Goal: Browse casually

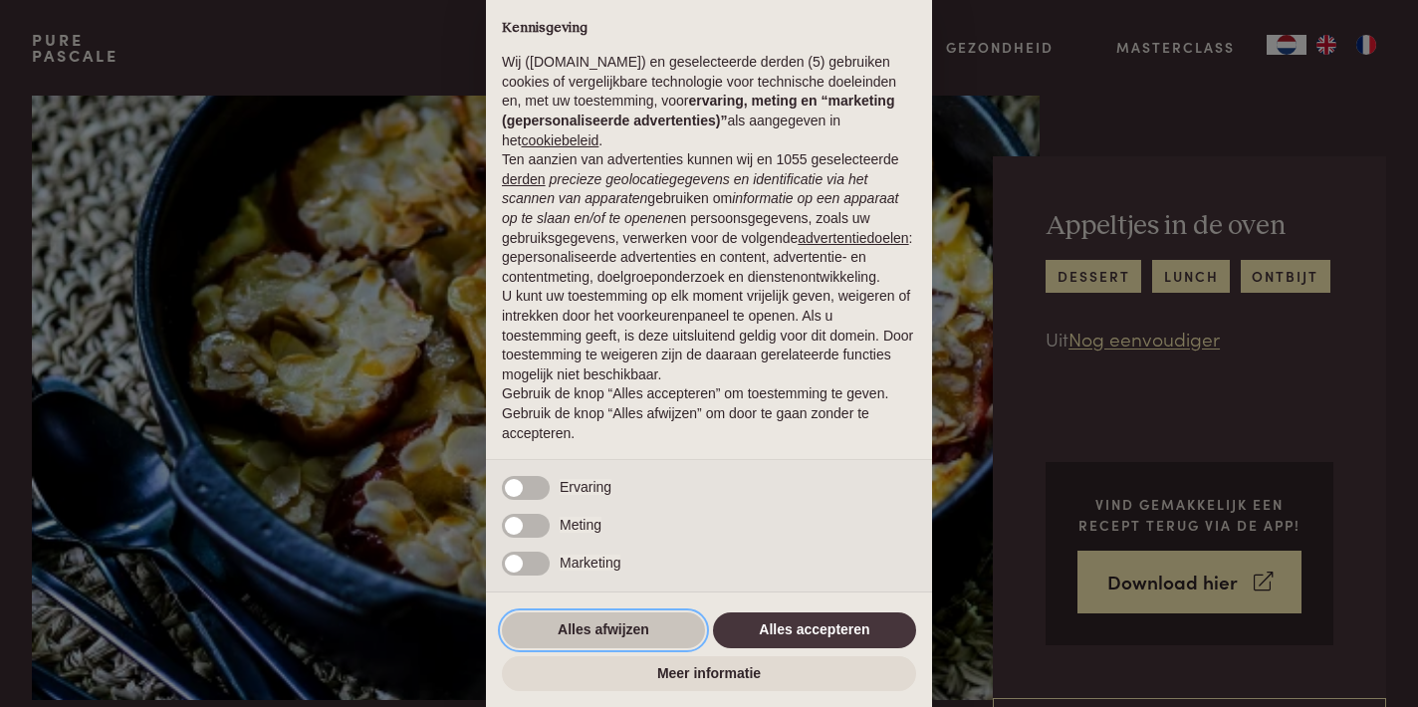
click at [659, 627] on button "Alles afwijzen" at bounding box center [603, 630] width 203 height 36
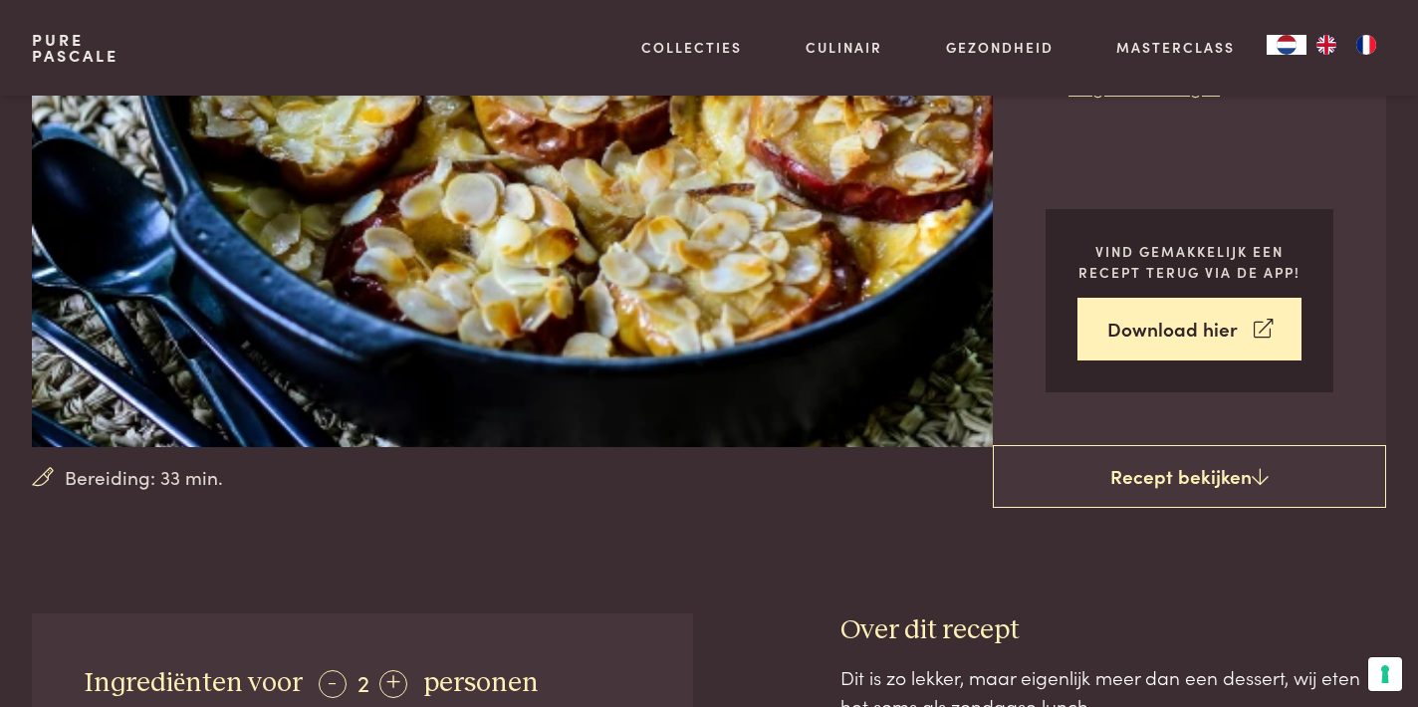
scroll to position [173, 0]
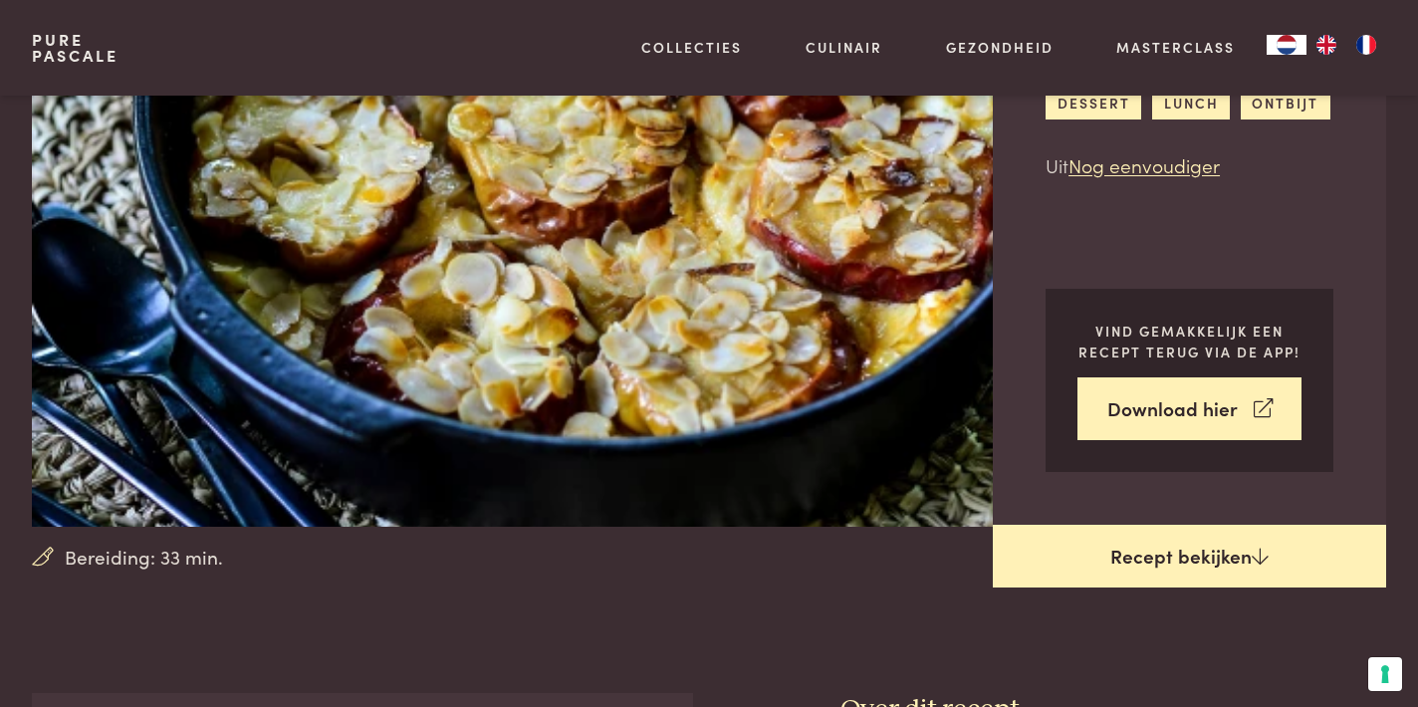
click at [1245, 546] on link "Recept bekijken" at bounding box center [1189, 557] width 393 height 64
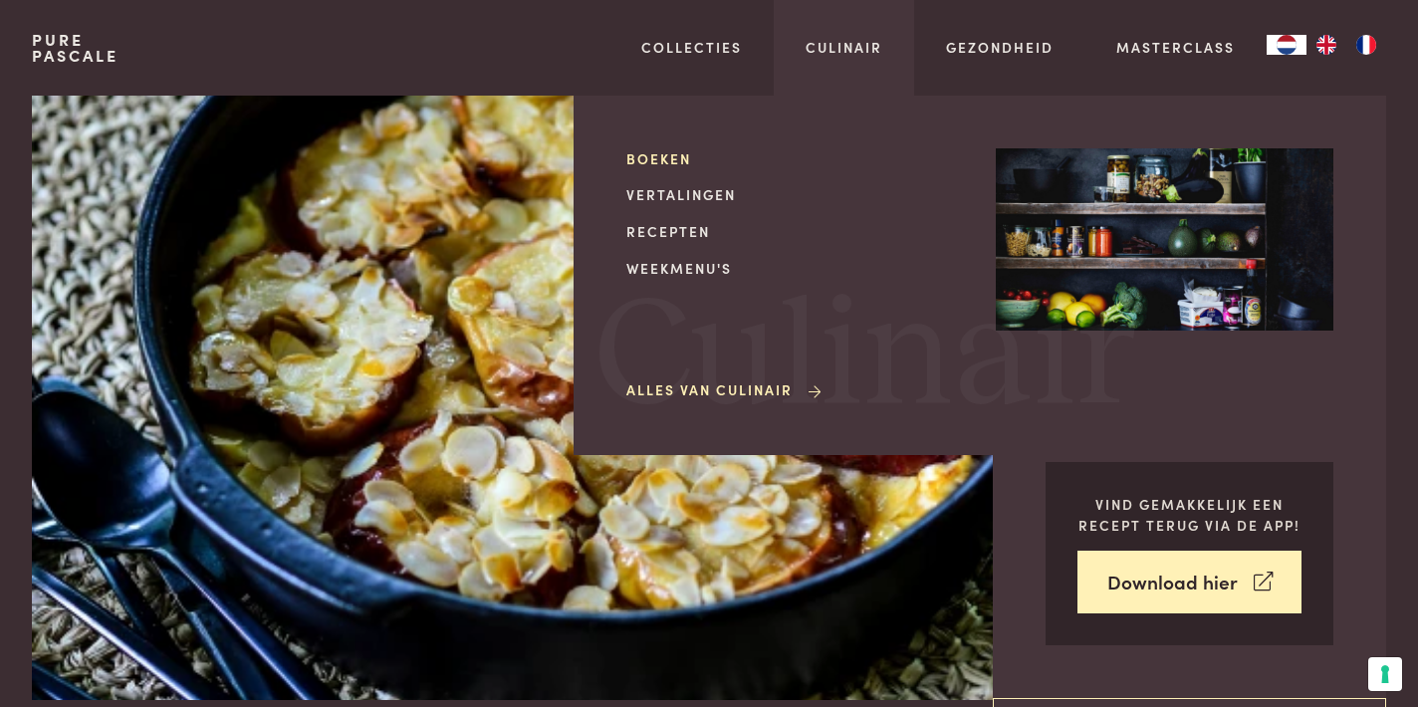
click at [653, 153] on link "Boeken" at bounding box center [795, 158] width 338 height 21
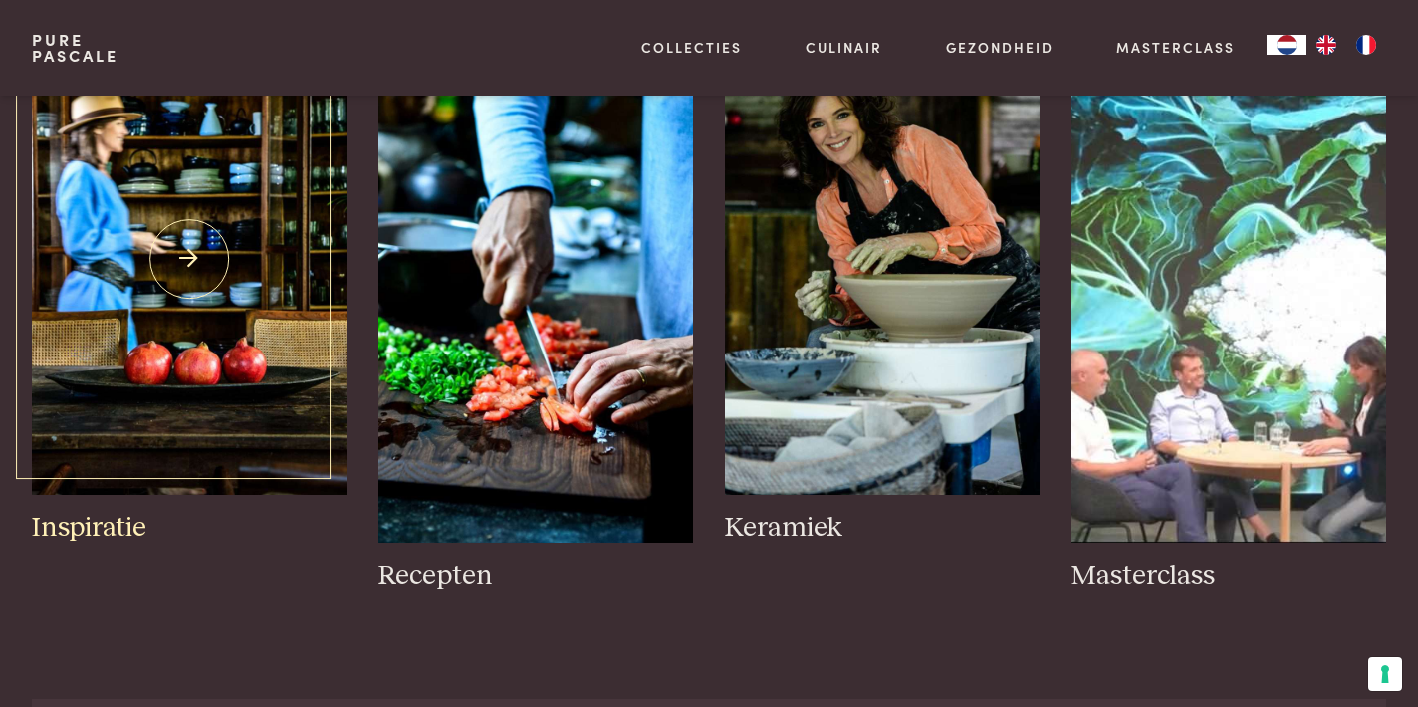
scroll to position [2668, 0]
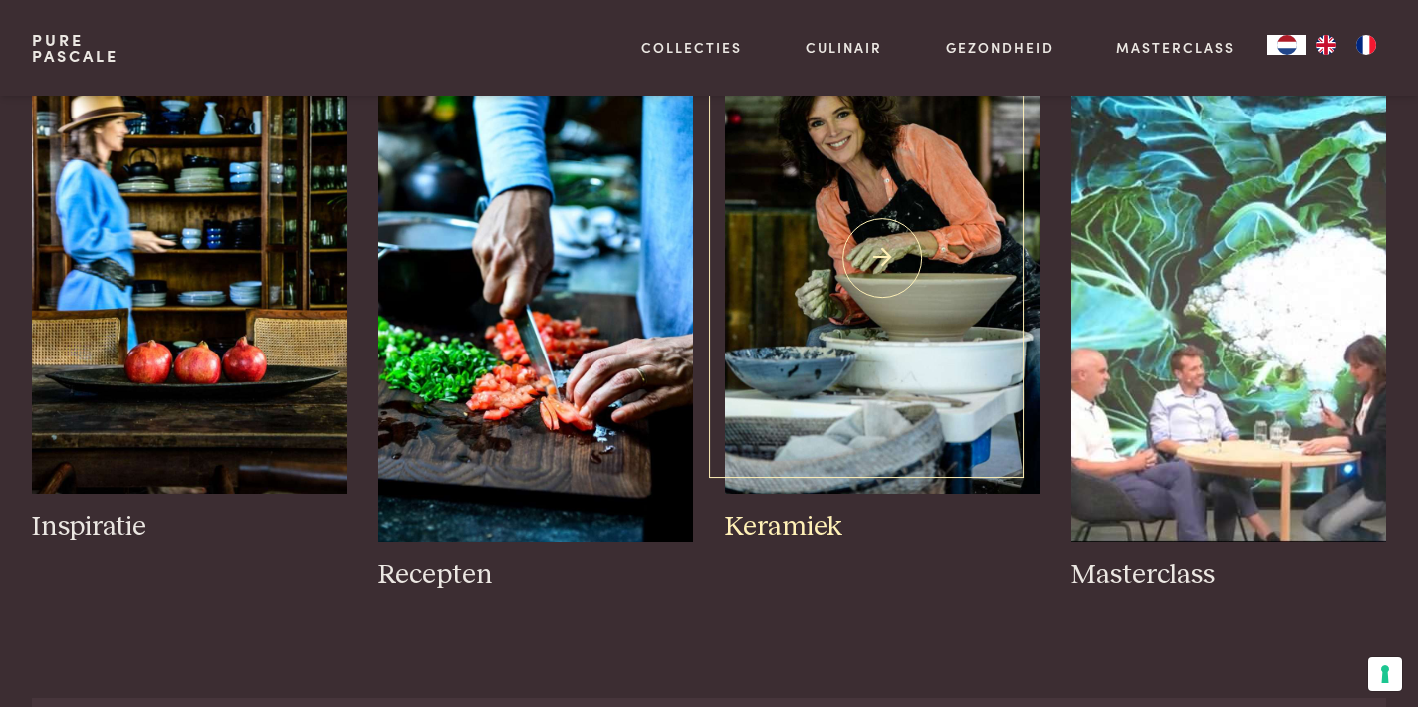
click at [813, 357] on img at bounding box center [882, 258] width 315 height 472
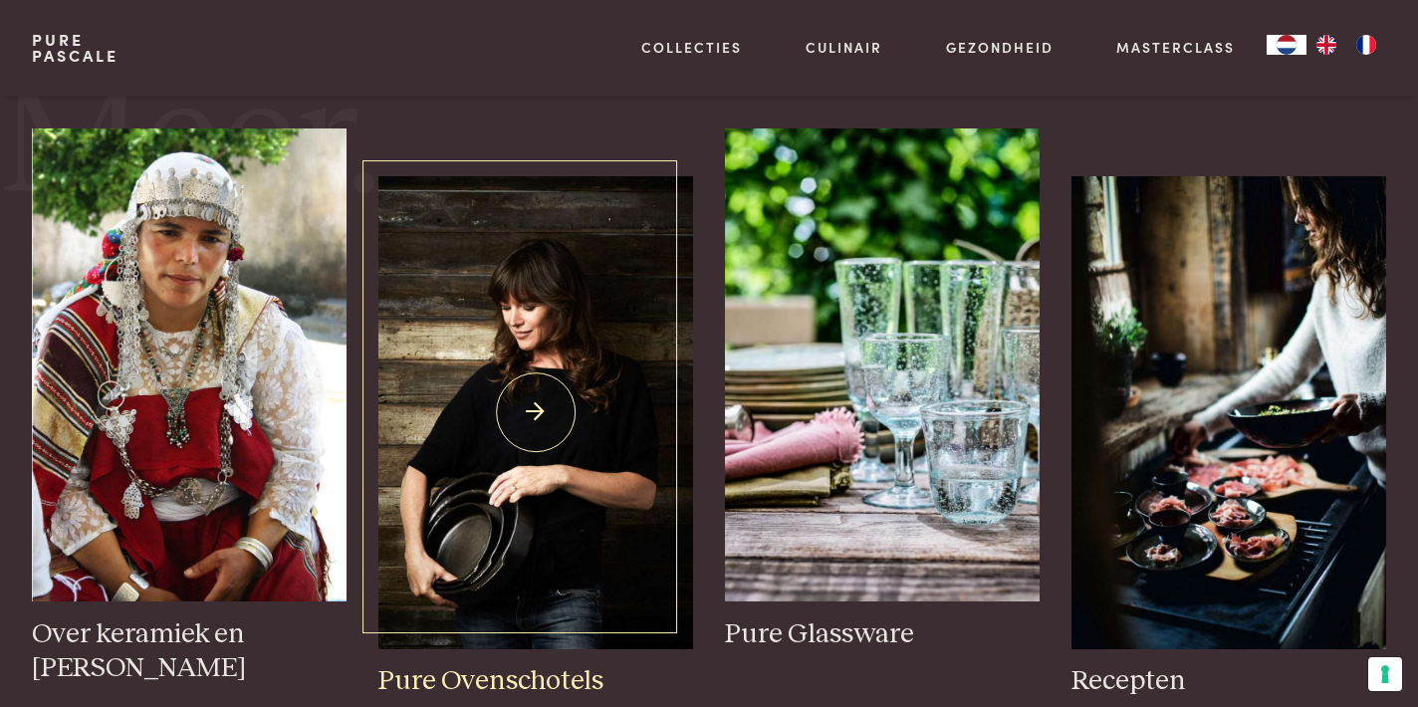
scroll to position [3438, 0]
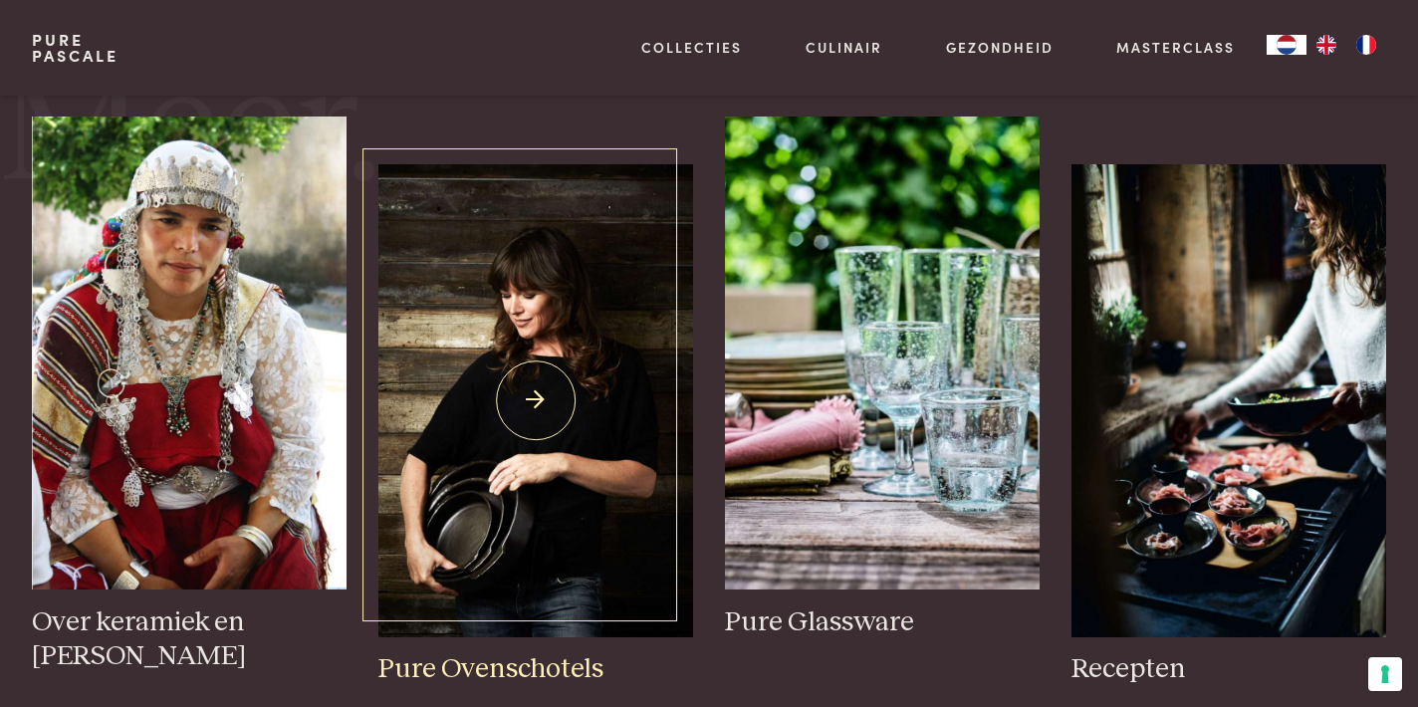
click at [488, 436] on img at bounding box center [535, 400] width 315 height 472
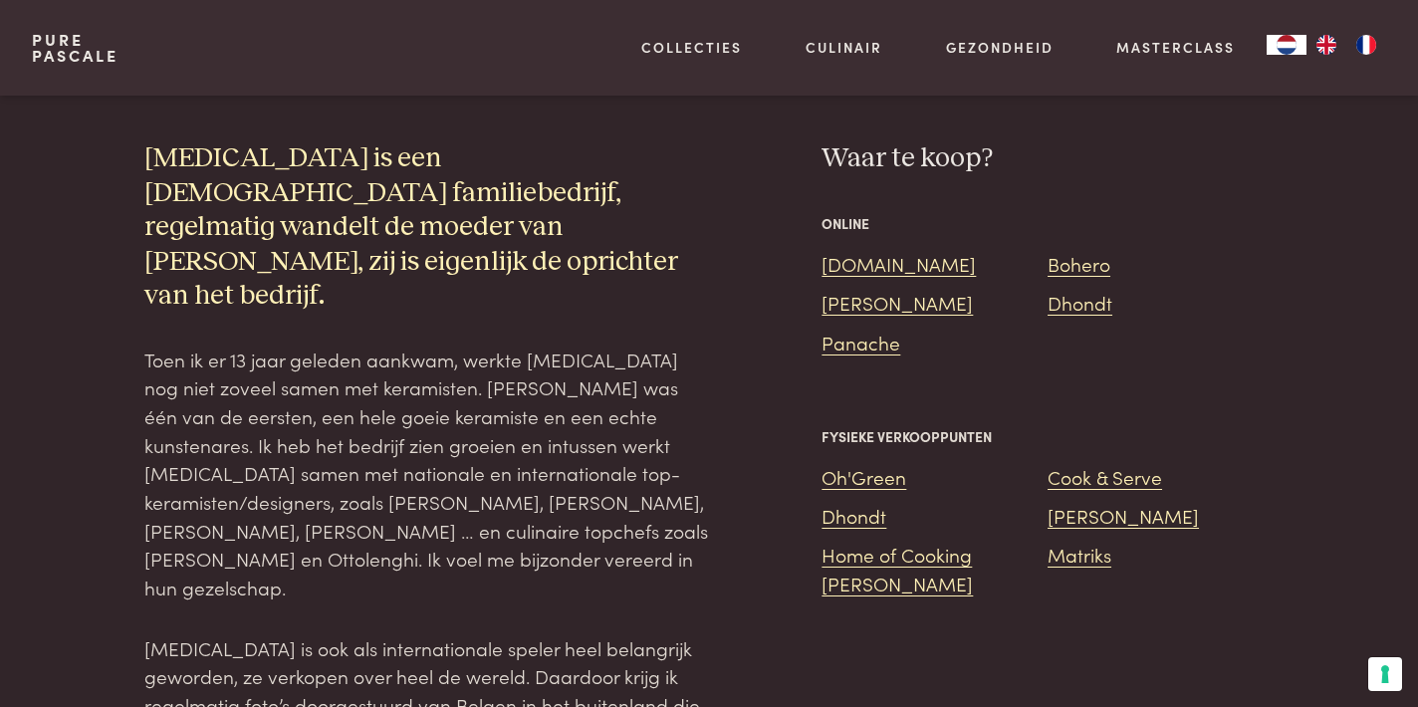
scroll to position [1869, 0]
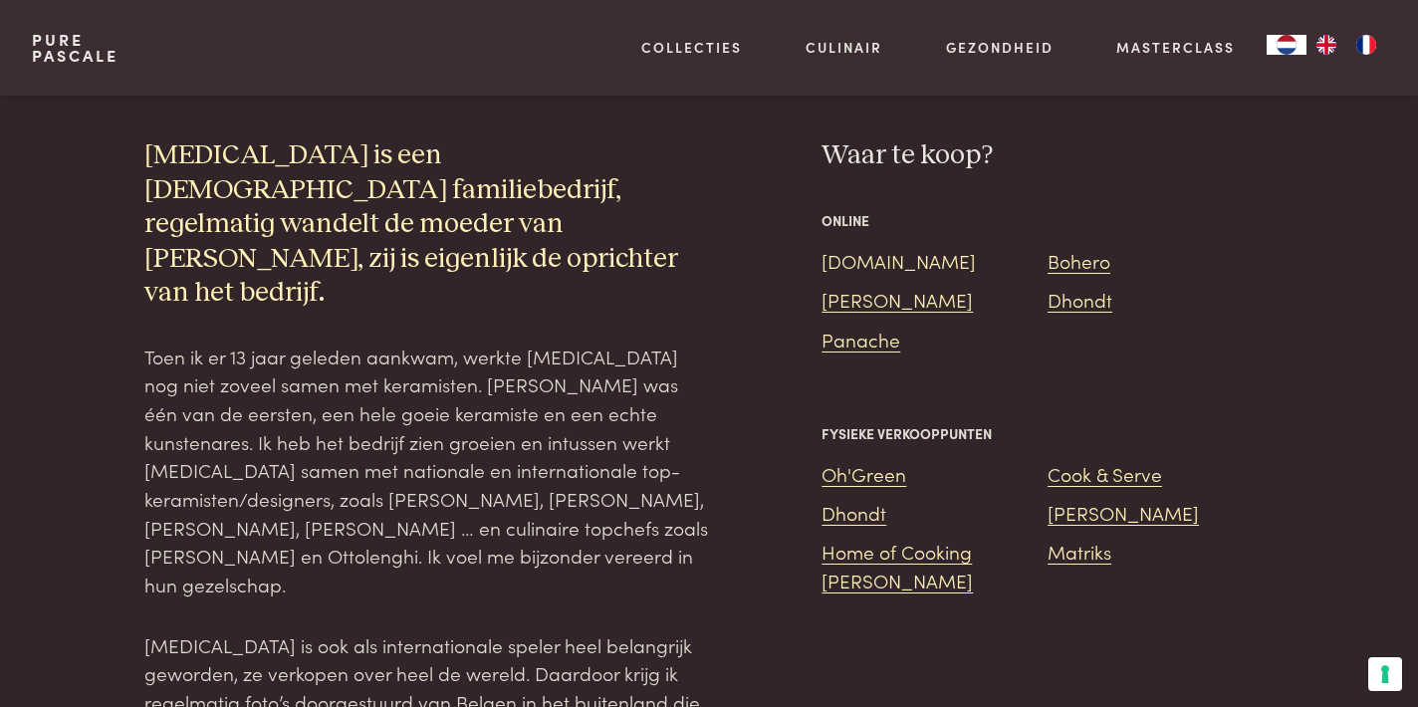
click at [865, 247] on link "Bol.com" at bounding box center [898, 260] width 154 height 27
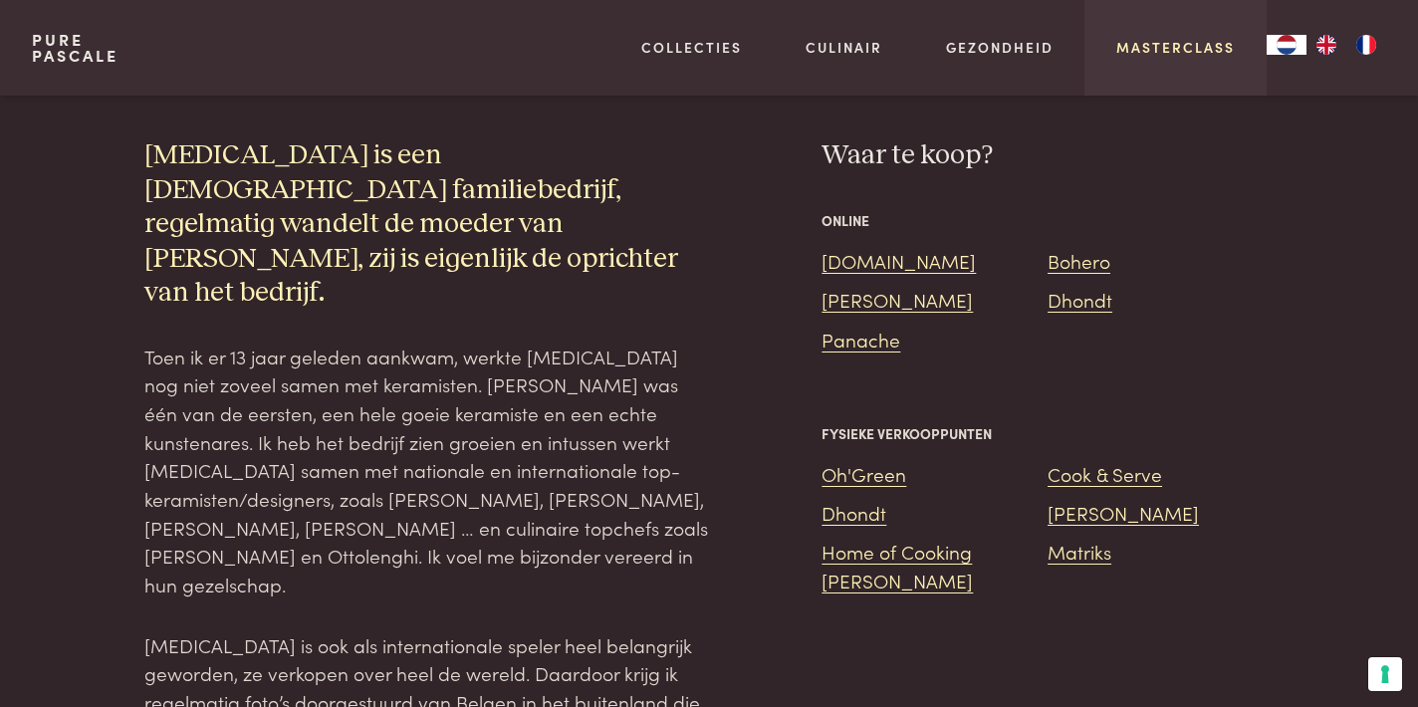
click at [1126, 47] on link "Masterclass" at bounding box center [1175, 47] width 118 height 21
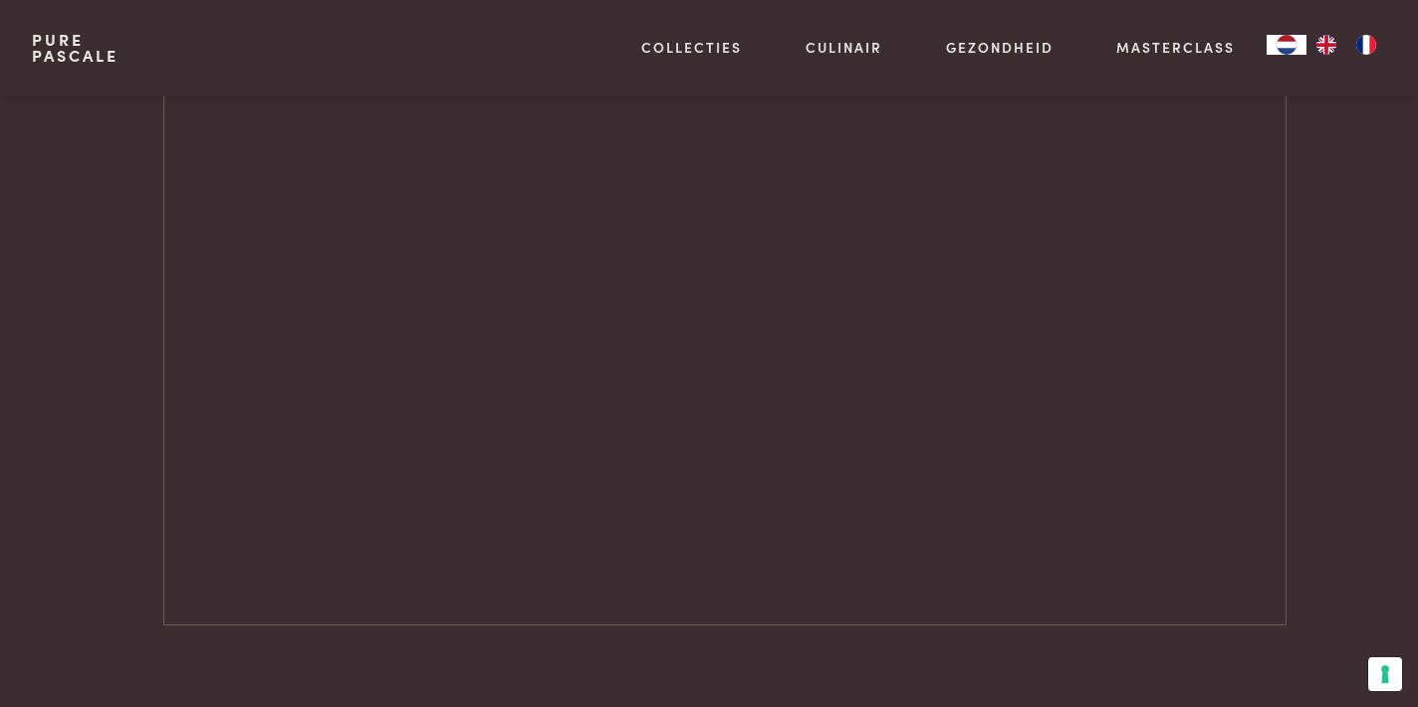
scroll to position [2730, 0]
